Goal: Task Accomplishment & Management: Use online tool/utility

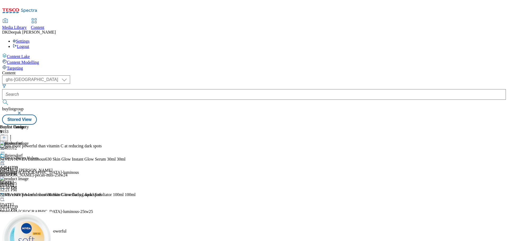
select select "ghs-[GEOGRAPHIC_DATA]"
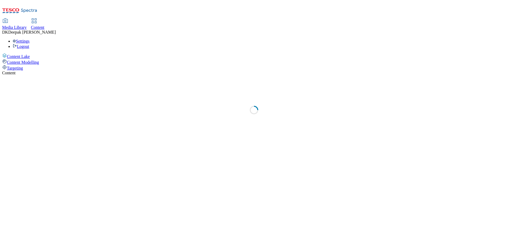
select select "ghs-[GEOGRAPHIC_DATA]"
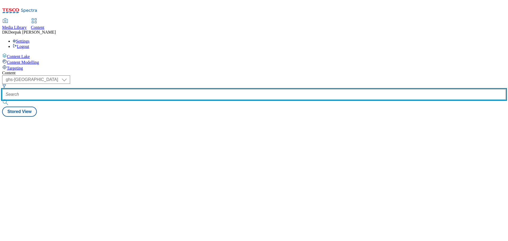
click at [129, 89] on input "text" at bounding box center [254, 94] width 504 height 11
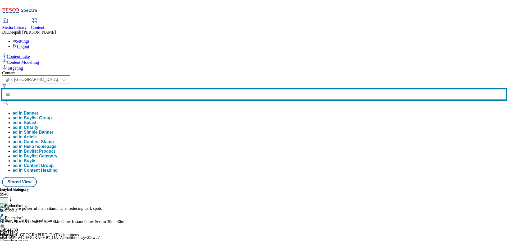
paste input "541159"
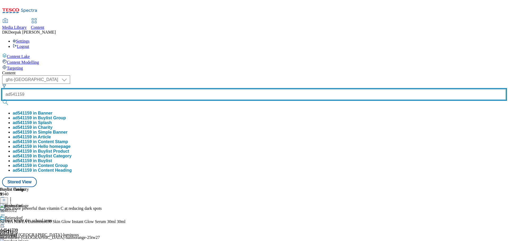
type input "ad541159"
click at [2, 100] on button "submit" at bounding box center [5, 102] width 7 height 5
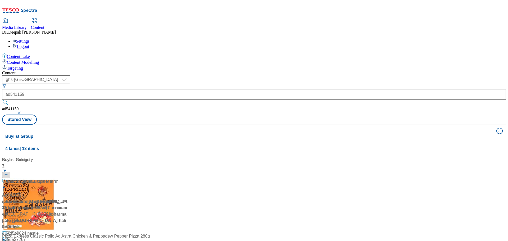
click at [27, 71] on div "Content Lake Content Modelling Targeting" at bounding box center [254, 61] width 504 height 17
click at [68, 178] on div "Ad541159 / pharmacare-[GEOGRAPHIC_DATA]-haliborange-25tw27 / pharmacare-[GEOGRA…" at bounding box center [35, 207] width 66 height 58
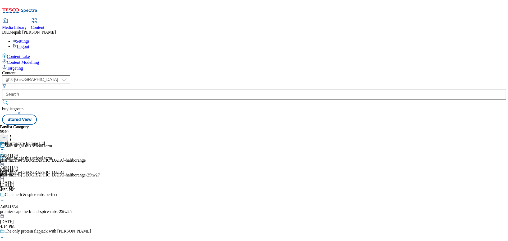
click at [5, 162] on icon at bounding box center [2, 164] width 5 height 5
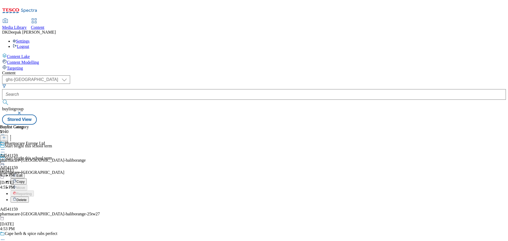
click at [25, 172] on button "Edit" at bounding box center [18, 175] width 14 height 6
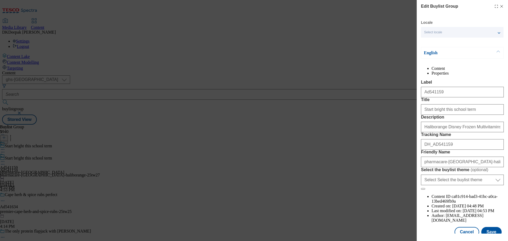
scroll to position [380, 0]
click at [460, 97] on input "Ad541159" at bounding box center [462, 92] width 83 height 11
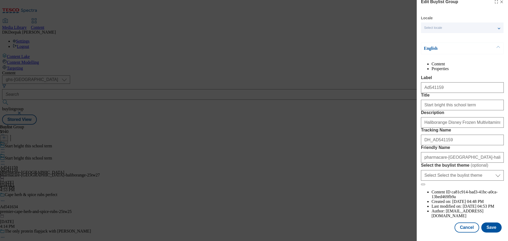
scroll to position [29, 0]
click at [465, 227] on button "Cancel" at bounding box center [467, 228] width 24 height 10
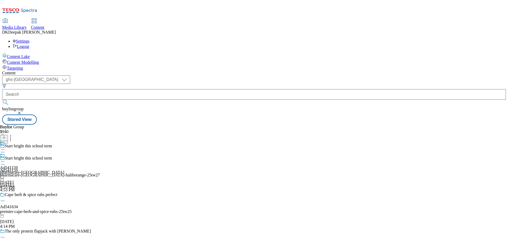
scroll to position [6, 0]
click at [64, 153] on div "Ad541159 pharmacare-europe [DATE] 4:55 PM" at bounding box center [32, 171] width 64 height 37
click at [5, 159] on icon at bounding box center [2, 161] width 5 height 5
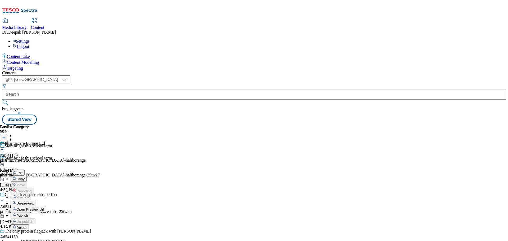
click at [23, 171] on span "Edit" at bounding box center [19, 173] width 6 height 4
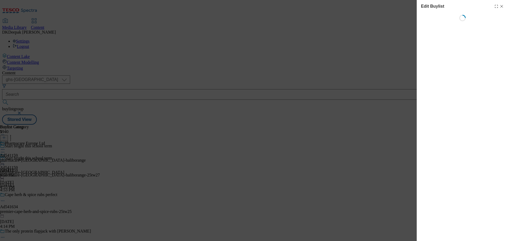
select select "tactical"
select select "supplier funded short term 1-3 weeks"
select select "dunnhumby"
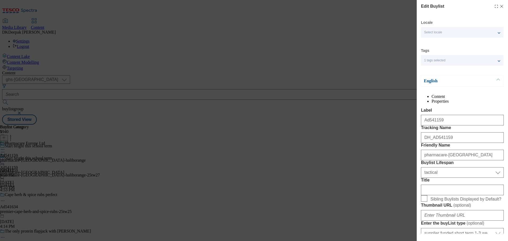
select select "Banner"
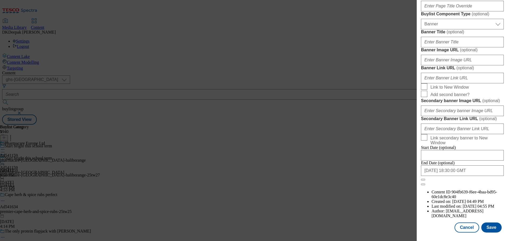
scroll to position [557, 0]
click at [467, 230] on button "Cancel" at bounding box center [467, 228] width 24 height 10
select select "tactical"
select select "supplier funded short term 1-3 weeks"
select select "dunnhumby"
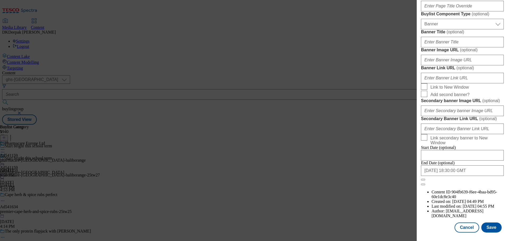
select select "Banner"
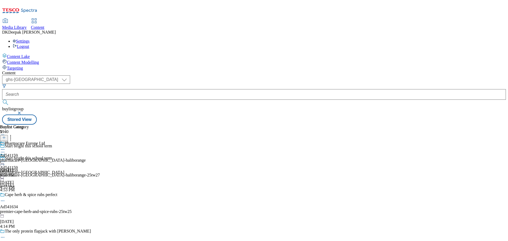
scroll to position [439, 0]
click at [86, 141] on div "Pharmacare Europe Ltd Ad541159 pharmacare-[GEOGRAPHIC_DATA]-haliborange [DATE] …" at bounding box center [43, 159] width 86 height 37
click at [5, 159] on icon at bounding box center [2, 161] width 5 height 5
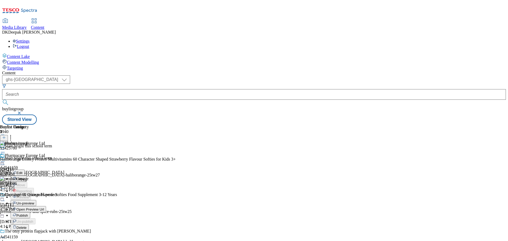
click at [25, 170] on button "Edit" at bounding box center [18, 173] width 14 height 6
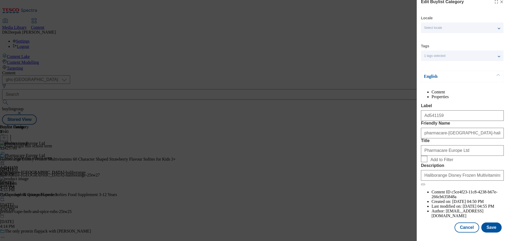
scroll to position [19, 0]
click at [466, 230] on button "Cancel" at bounding box center [467, 228] width 24 height 10
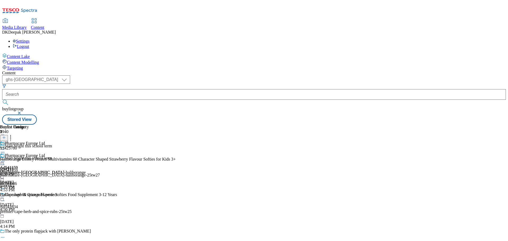
scroll to position [0, 0]
click at [3, 162] on circle at bounding box center [2, 162] width 1 height 1
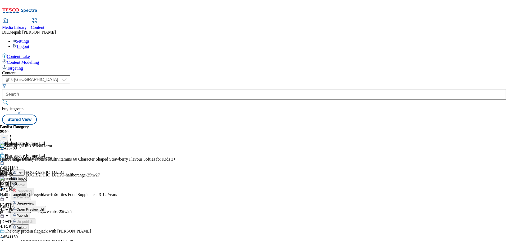
click at [44, 208] on span "Open Preview Url" at bounding box center [30, 210] width 28 height 4
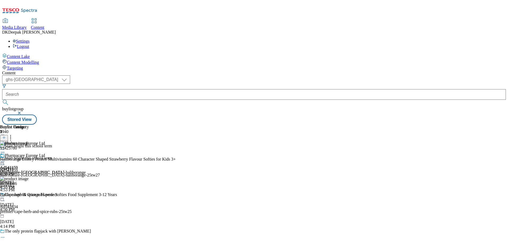
click at [5, 159] on icon at bounding box center [2, 161] width 5 height 5
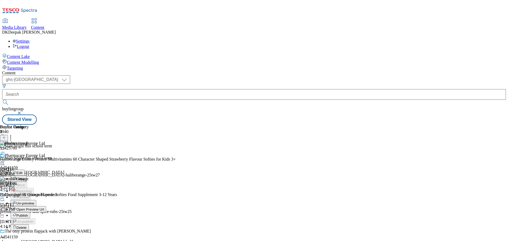
click at [28, 214] on span "Publish" at bounding box center [22, 216] width 12 height 4
